Goal: Information Seeking & Learning: Learn about a topic

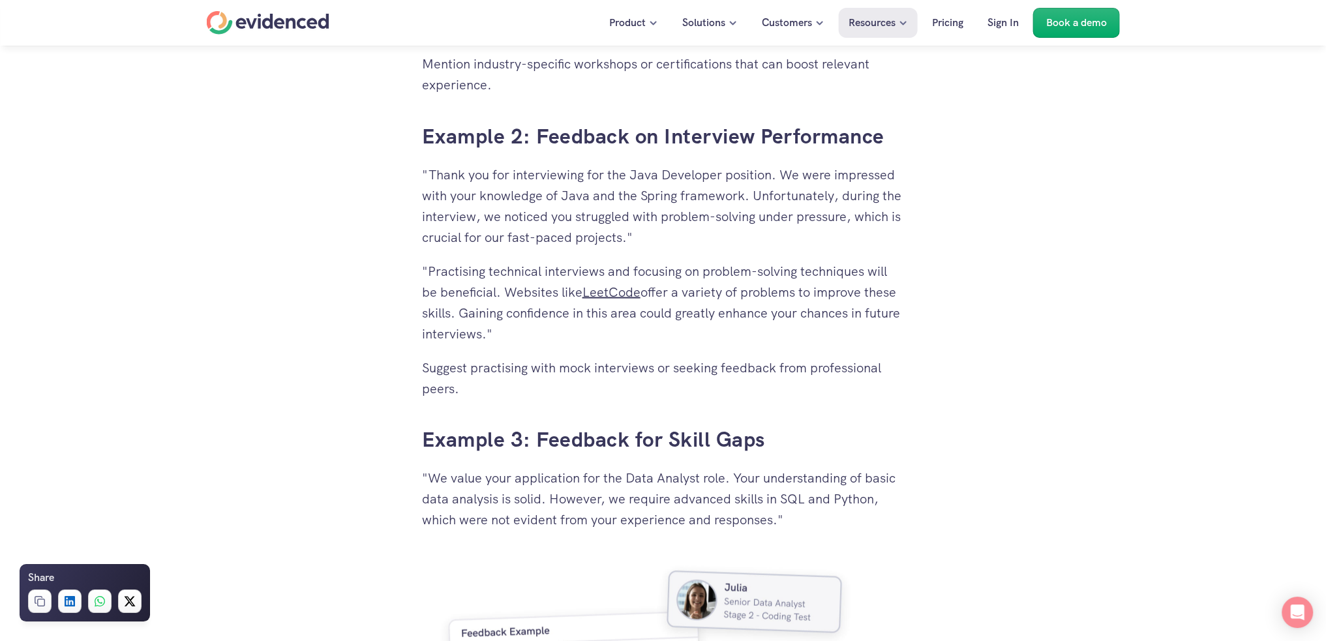
scroll to position [3196, 0]
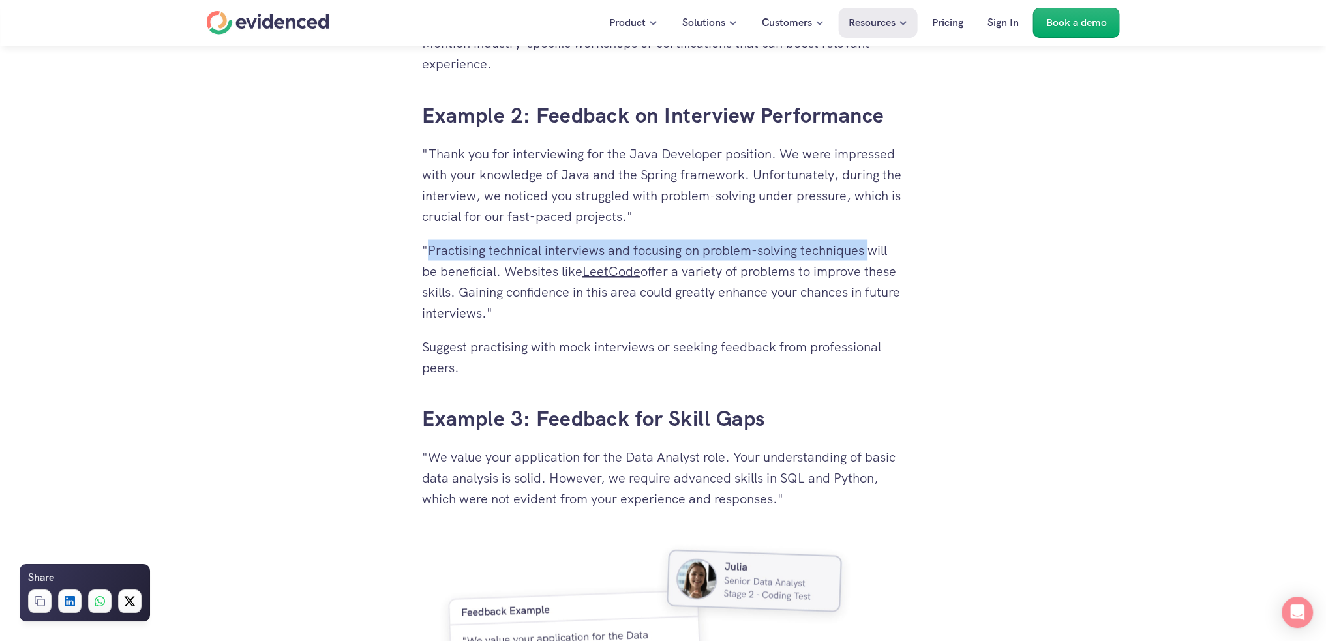
drag, startPoint x: 425, startPoint y: 250, endPoint x: 872, endPoint y: 247, distance: 447.4
click at [871, 247] on p ""Practising technical interviews and focusing on problem-solving techniques wil…" at bounding box center [663, 280] width 483 height 83
click at [850, 275] on p ""Practising technical interviews and focusing on problem-solving techniques wil…" at bounding box center [663, 280] width 483 height 83
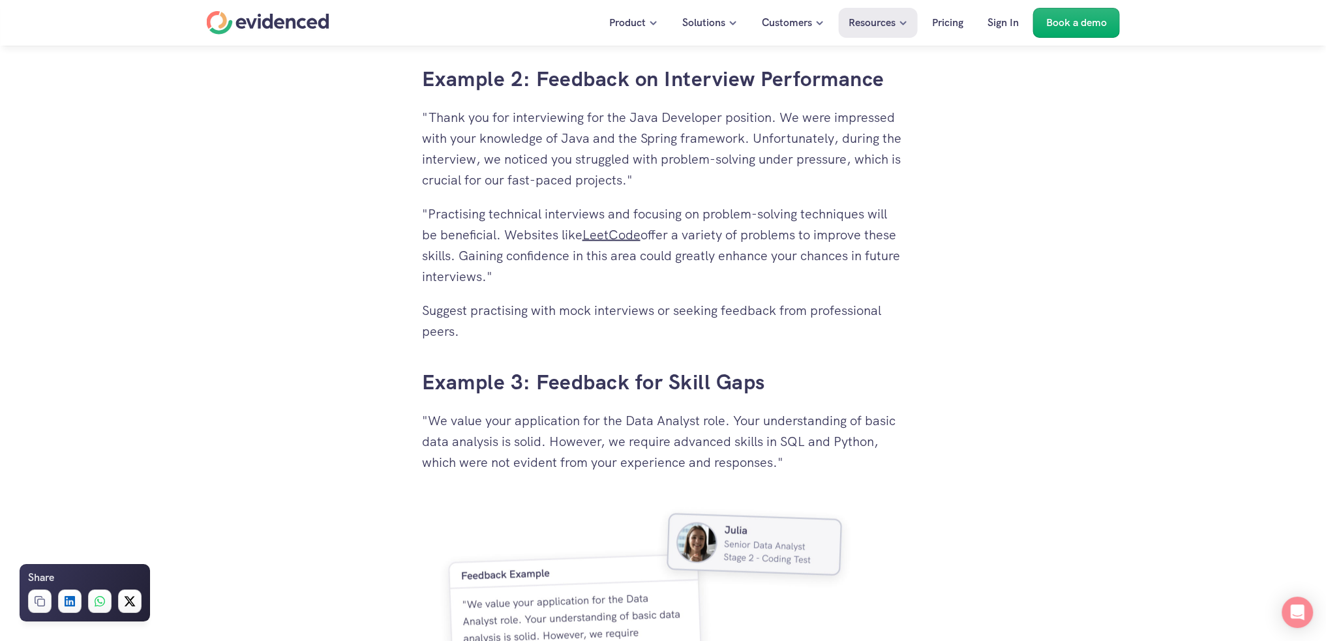
scroll to position [3261, 0]
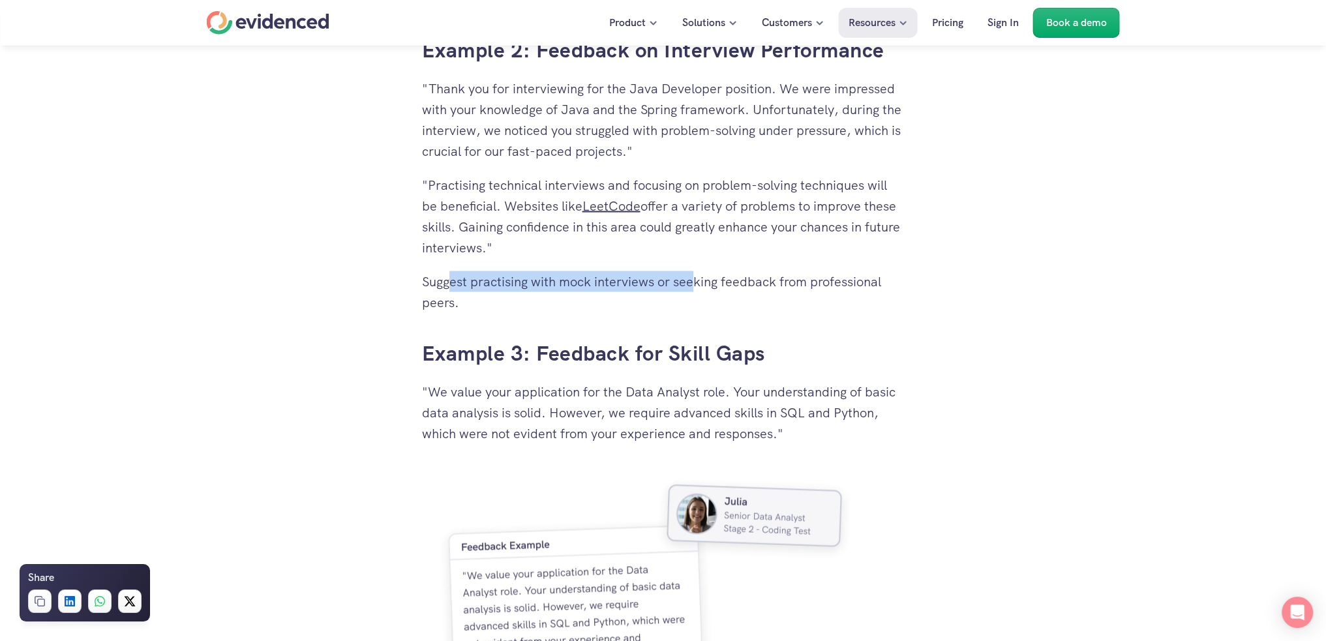
drag, startPoint x: 449, startPoint y: 278, endPoint x: 717, endPoint y: 289, distance: 268.9
click at [707, 284] on p "Suggest practising with mock interviews or seeking feedback from professional p…" at bounding box center [663, 292] width 483 height 42
click at [721, 294] on p "Suggest practising with mock interviews or seeking feedback from professional p…" at bounding box center [663, 292] width 483 height 42
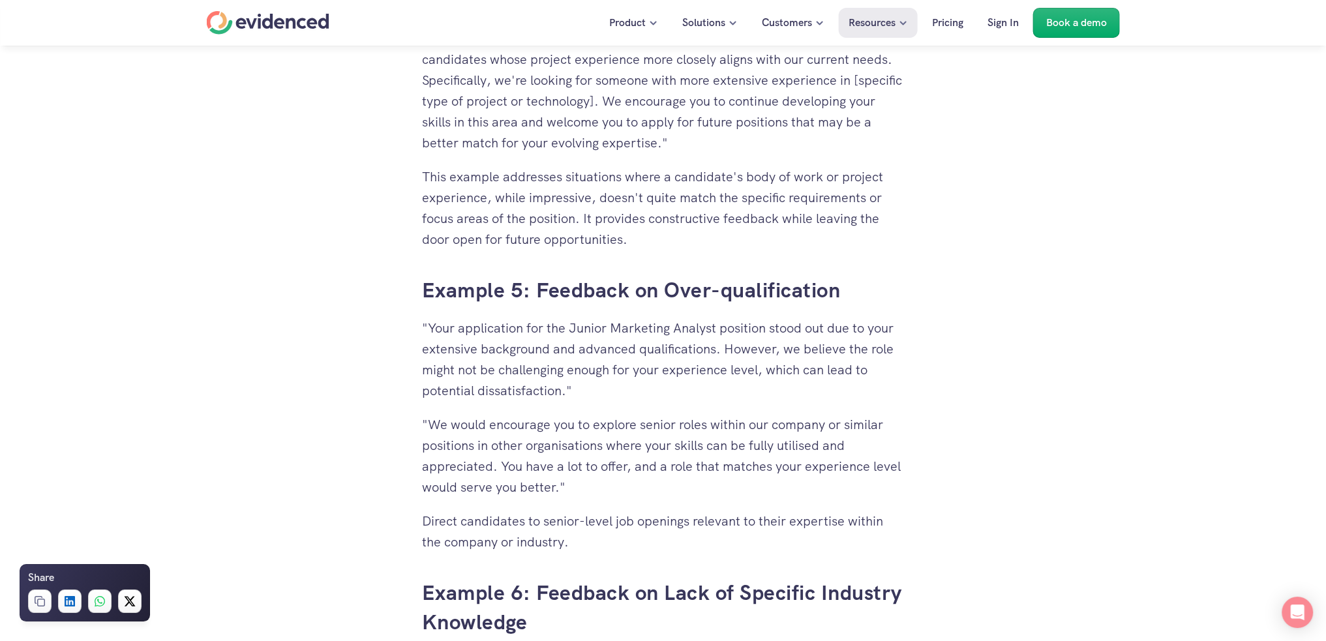
scroll to position [4304, 0]
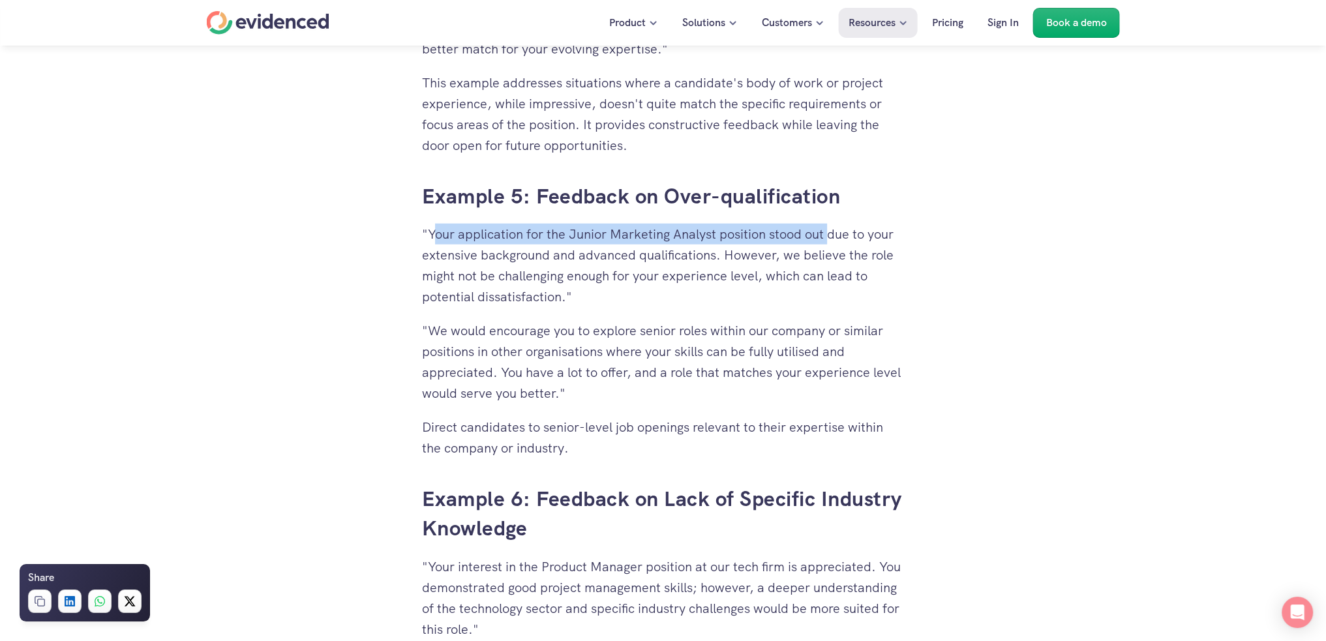
drag, startPoint x: 438, startPoint y: 234, endPoint x: 840, endPoint y: 244, distance: 401.8
click at [840, 244] on p ""Your application for the Junior Marketing Analyst position stood out due to yo…" at bounding box center [663, 265] width 483 height 83
click at [847, 244] on p ""Your application for the Junior Marketing Analyst position stood out due to yo…" at bounding box center [663, 265] width 483 height 83
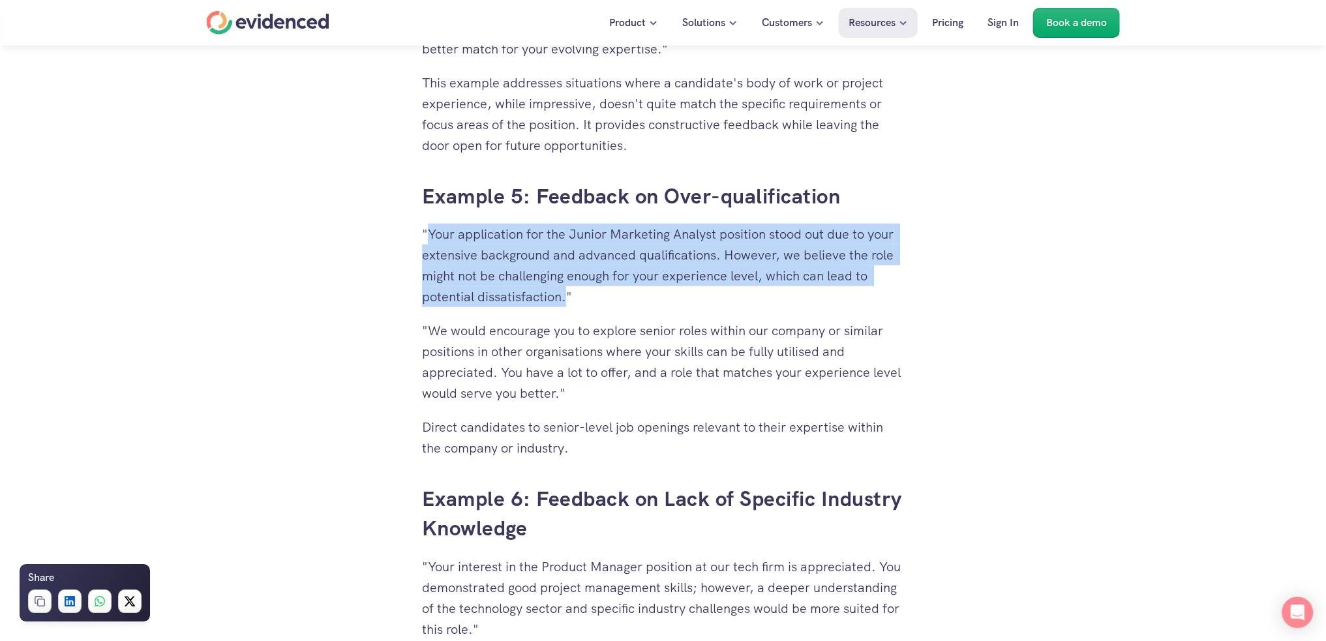
drag, startPoint x: 427, startPoint y: 230, endPoint x: 567, endPoint y: 290, distance: 153.4
click at [567, 290] on p ""Your application for the Junior Marketing Analyst position stood out due to yo…" at bounding box center [663, 265] width 483 height 83
copy p "Your application for the Junior Marketing Analyst position stood out due to you…"
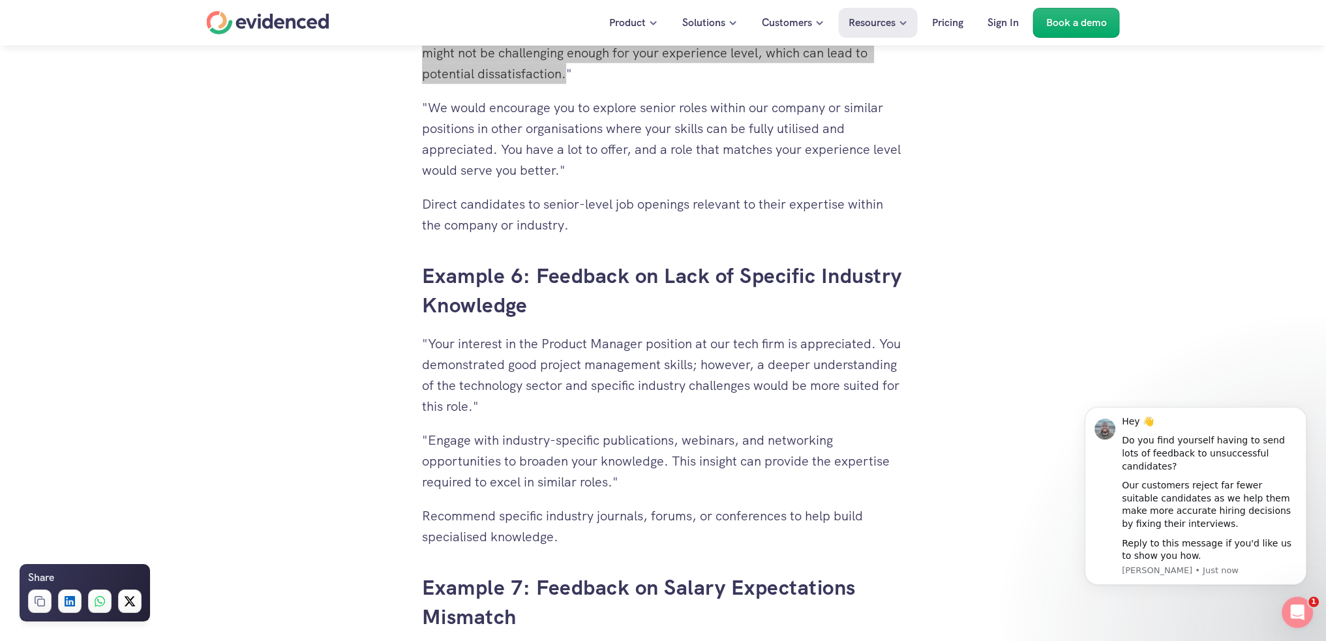
scroll to position [4565, 0]
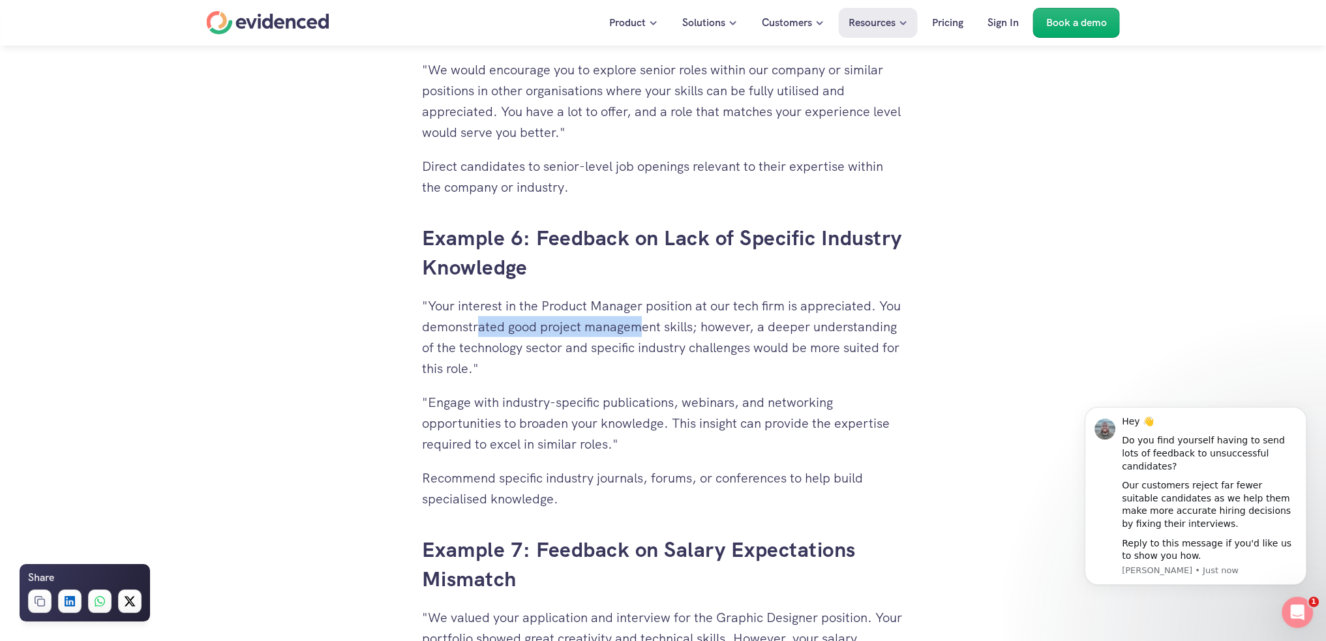
drag, startPoint x: 478, startPoint y: 335, endPoint x: 670, endPoint y: 335, distance: 192.4
click at [664, 335] on p ""Your interest in the Product Manager position at our tech firm is appreciated.…" at bounding box center [663, 336] width 483 height 83
click at [676, 335] on p ""Your interest in the Product Manager position at our tech firm is appreciated.…" at bounding box center [663, 336] width 483 height 83
drag, startPoint x: 721, startPoint y: 327, endPoint x: 800, endPoint y: 331, distance: 78.4
click at [800, 331] on p ""Your interest in the Product Manager position at our tech firm is appreciated.…" at bounding box center [663, 336] width 483 height 83
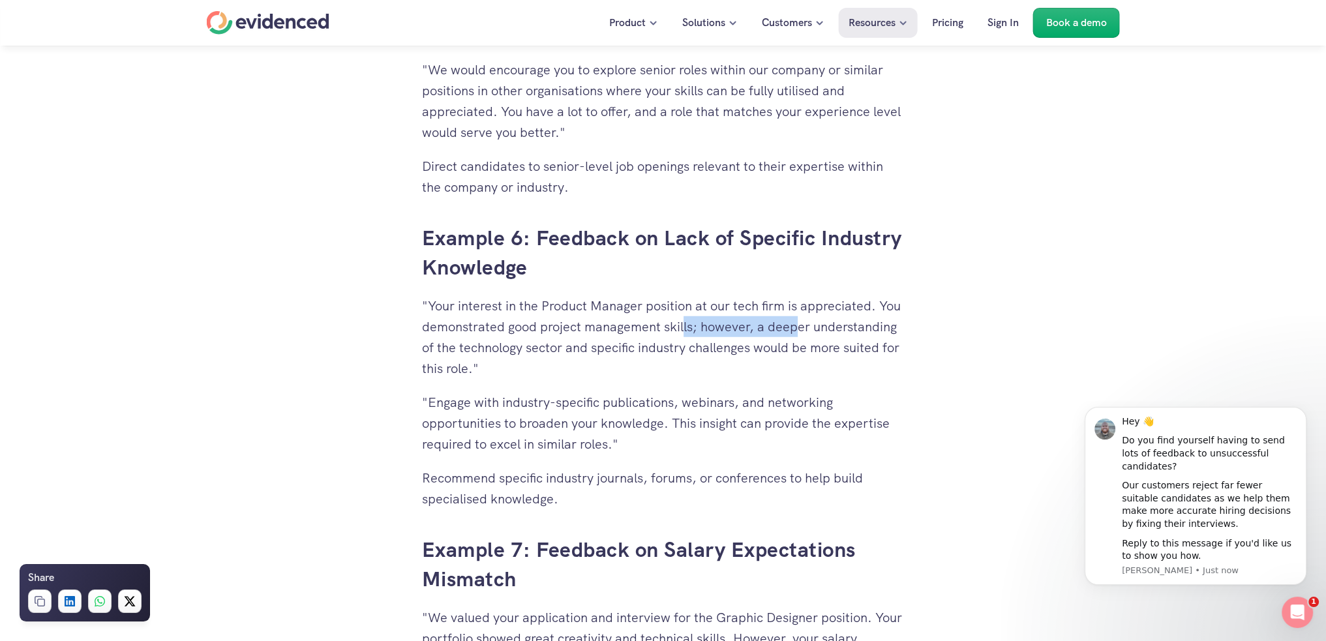
click at [800, 331] on p ""Your interest in the Product Manager position at our tech firm is appreciated.…" at bounding box center [663, 336] width 483 height 83
drag, startPoint x: 646, startPoint y: 356, endPoint x: 611, endPoint y: 356, distance: 35.2
click at [646, 356] on p ""Your interest in the Product Manager position at our tech firm is appreciated.…" at bounding box center [663, 336] width 483 height 83
drag, startPoint x: 496, startPoint y: 347, endPoint x: 711, endPoint y: 348, distance: 214.6
click at [692, 347] on p ""Your interest in the Product Manager position at our tech firm is appreciated.…" at bounding box center [663, 336] width 483 height 83
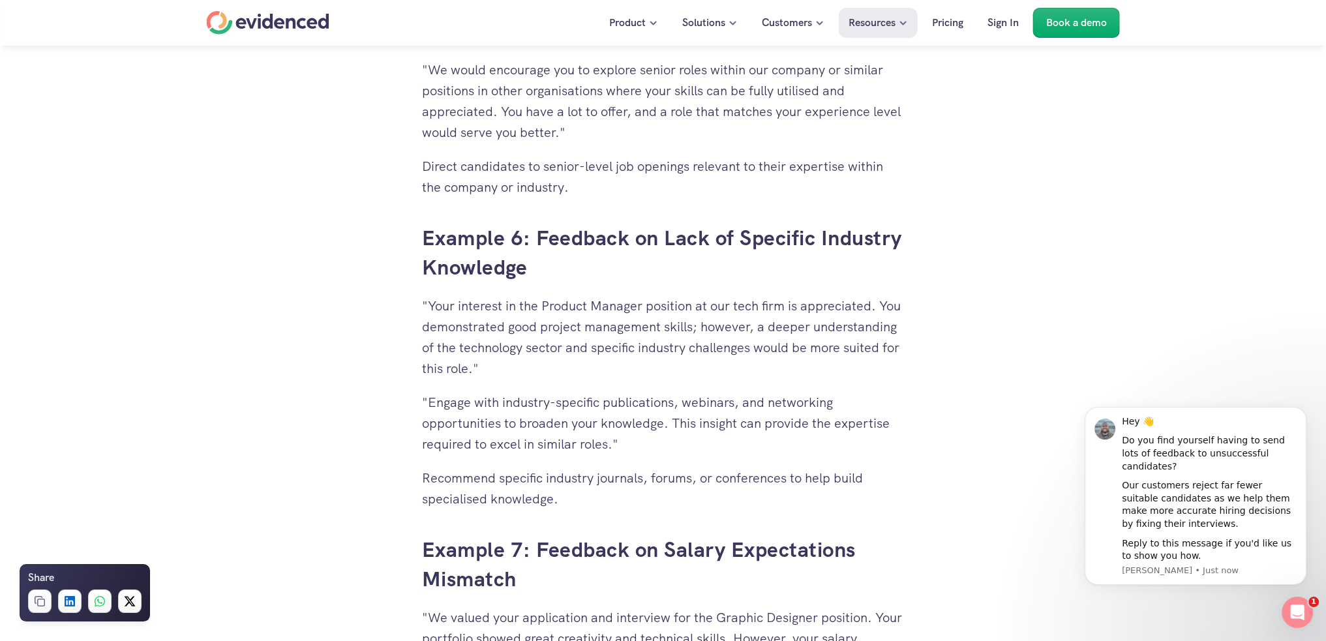
click at [711, 348] on p ""Your interest in the Product Manager position at our tech firm is appreciated.…" at bounding box center [663, 336] width 483 height 83
click at [723, 352] on p ""Your interest in the Product Manager position at our tech firm is appreciated.…" at bounding box center [663, 336] width 483 height 83
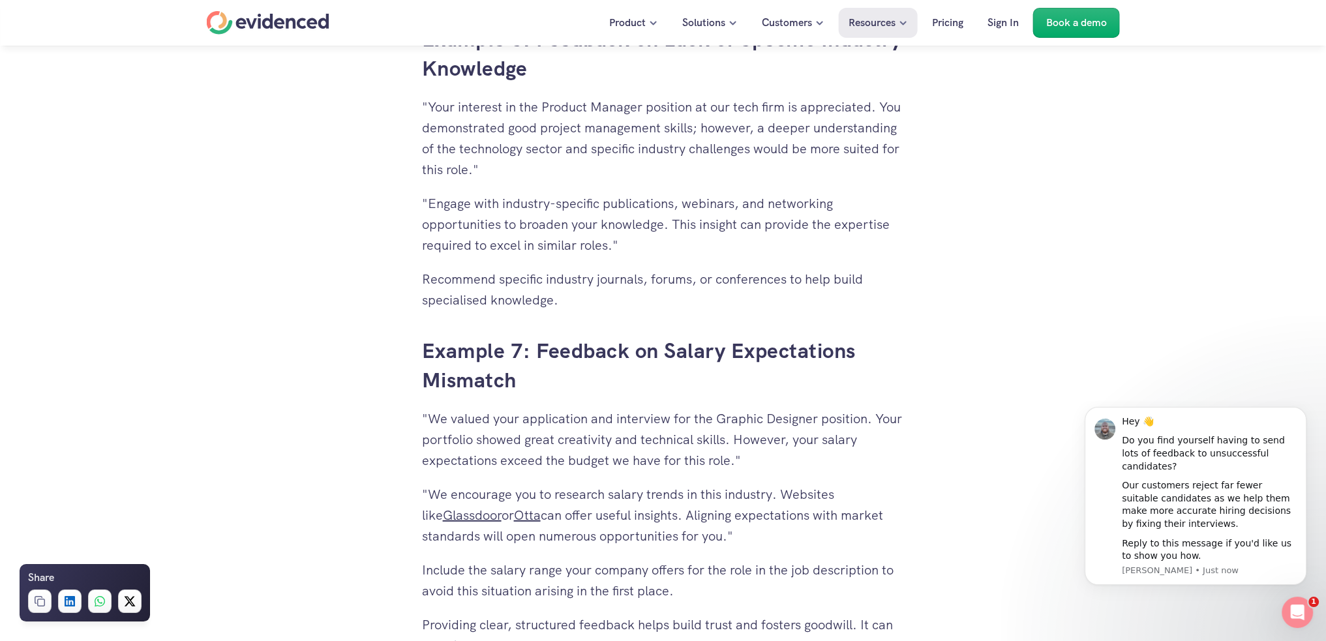
scroll to position [4826, 0]
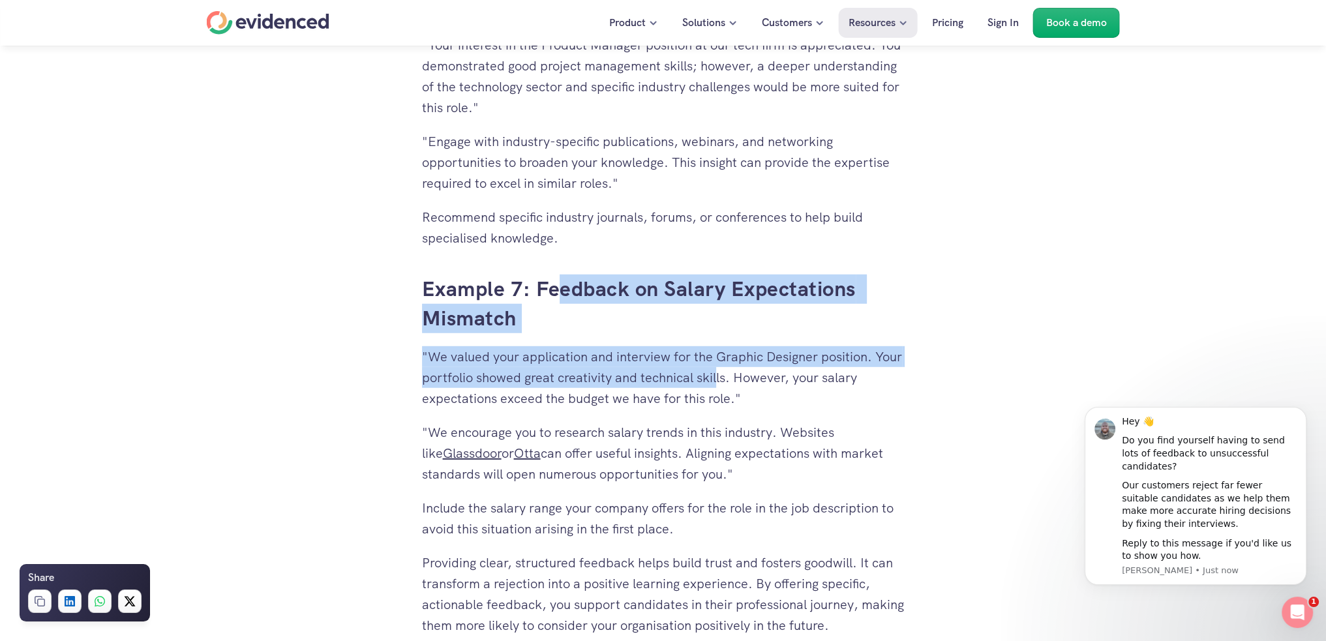
drag, startPoint x: 555, startPoint y: 278, endPoint x: 751, endPoint y: 380, distance: 221.1
drag, startPoint x: 751, startPoint y: 380, endPoint x: 745, endPoint y: 395, distance: 16.4
click at [751, 382] on p ""We valued your application and interview for the Graphic Designer position. Yo…" at bounding box center [663, 377] width 483 height 63
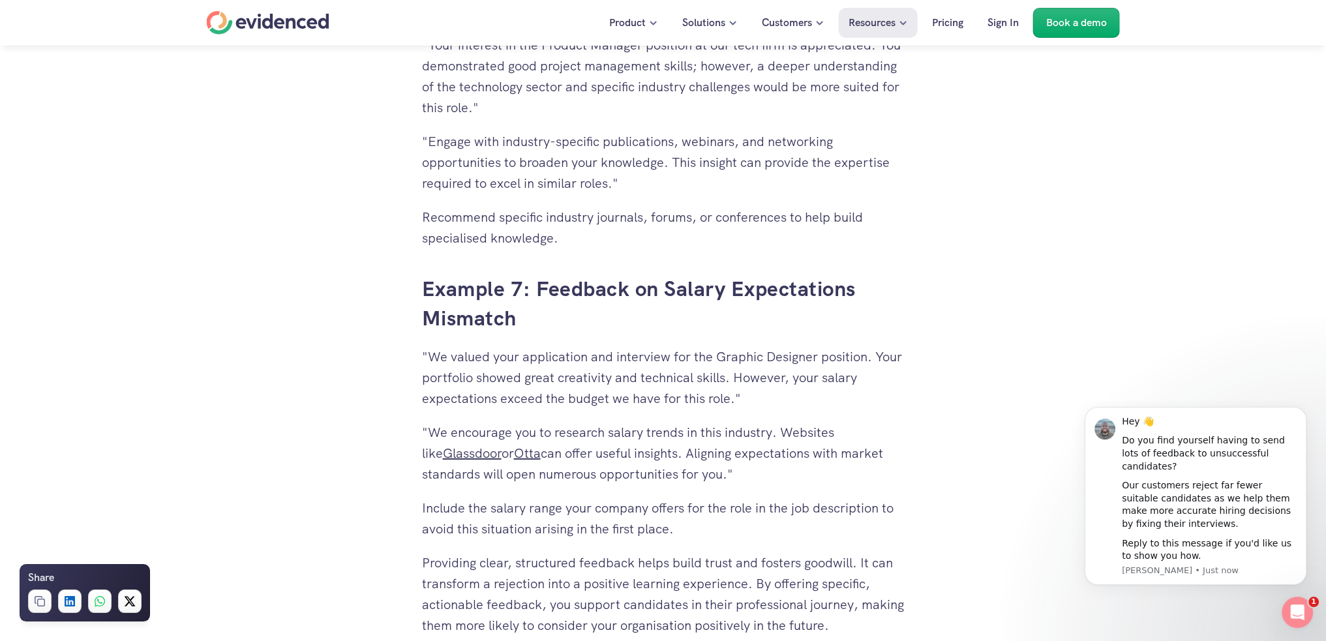
click at [730, 455] on p ""We encourage you to research salary trends in this industry. Websites like Gla…" at bounding box center [663, 453] width 483 height 63
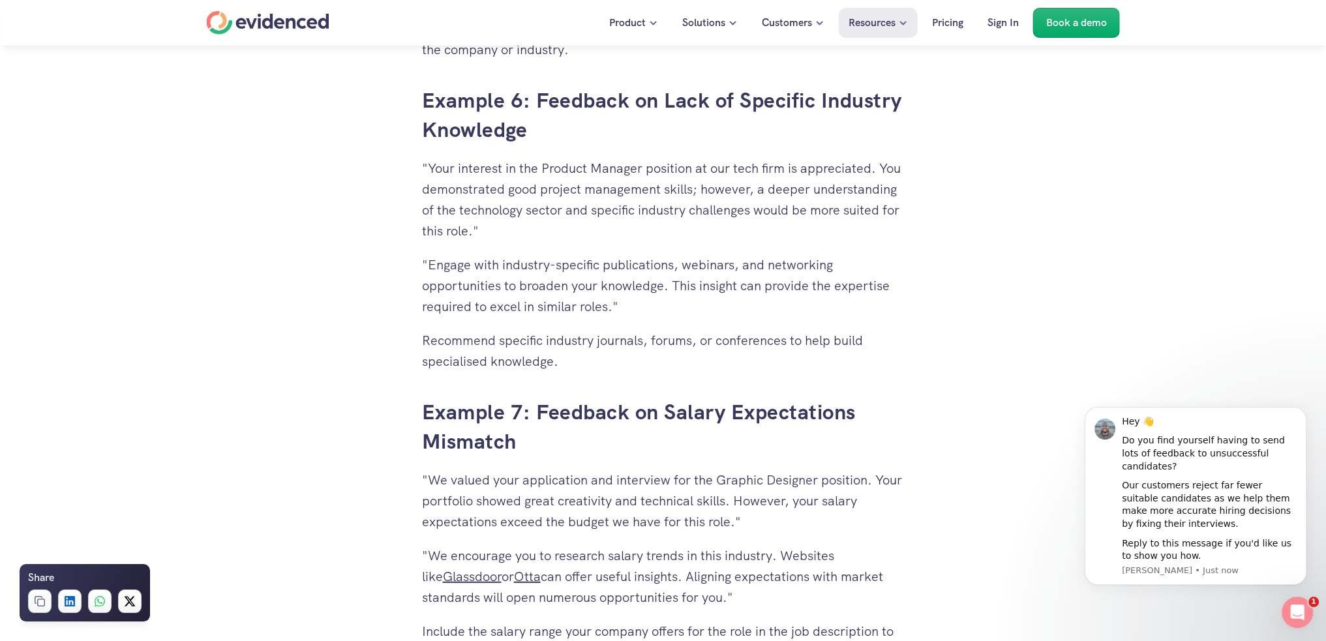
scroll to position [4565, 0]
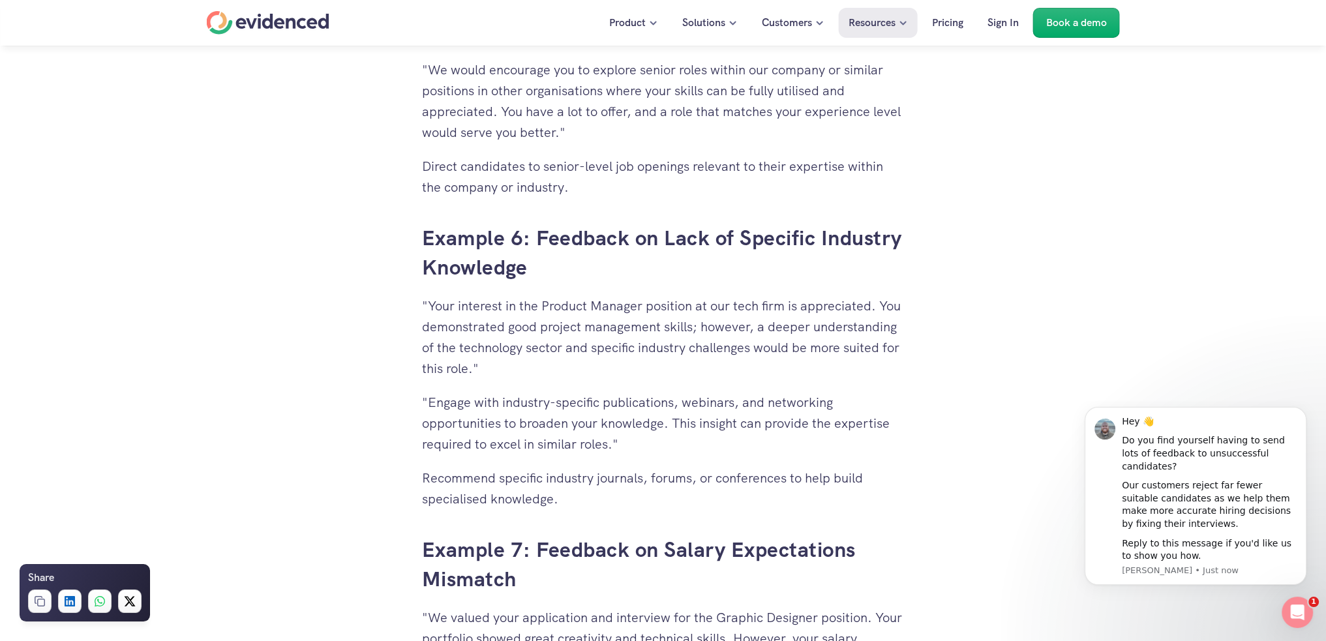
drag, startPoint x: 428, startPoint y: 305, endPoint x: 492, endPoint y: 365, distance: 86.7
click at [492, 365] on p ""Your interest in the Product Manager position at our tech firm is appreciated.…" at bounding box center [663, 336] width 483 height 83
drag, startPoint x: 473, startPoint y: 362, endPoint x: 716, endPoint y: 324, distance: 246.2
click at [716, 324] on p ""Your interest in the Product Manager position at our tech firm is appreciated.…" at bounding box center [663, 336] width 483 height 83
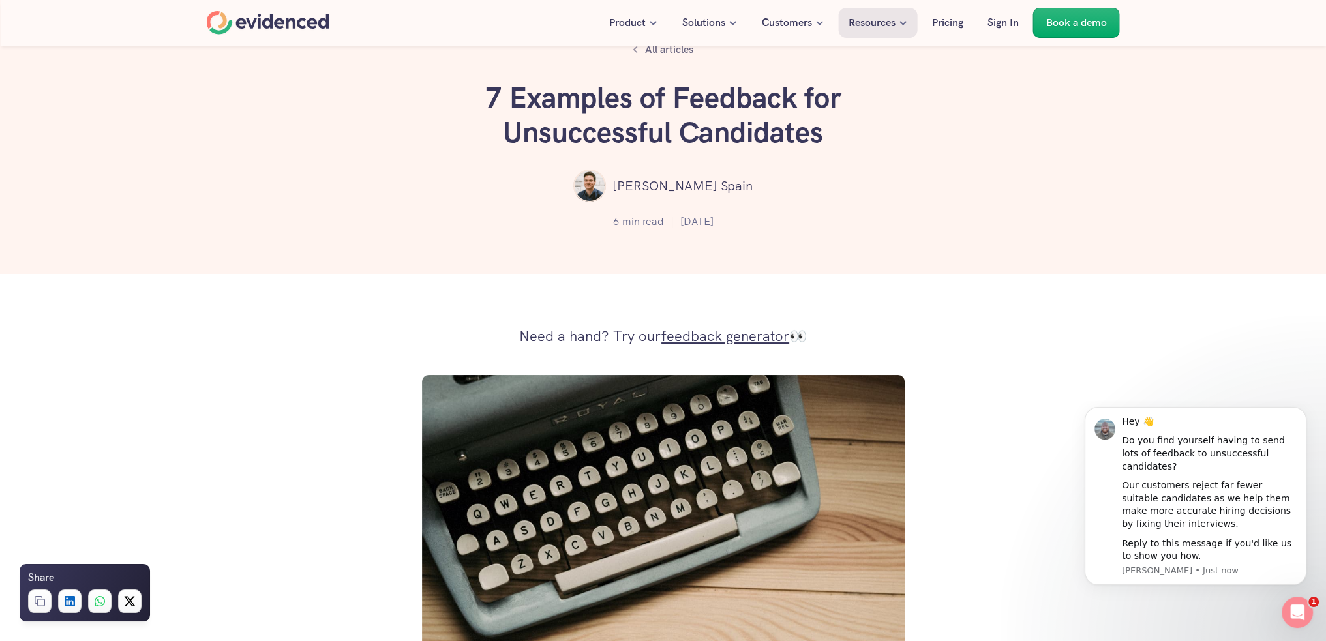
scroll to position [0, 0]
